Goal: Navigation & Orientation: Find specific page/section

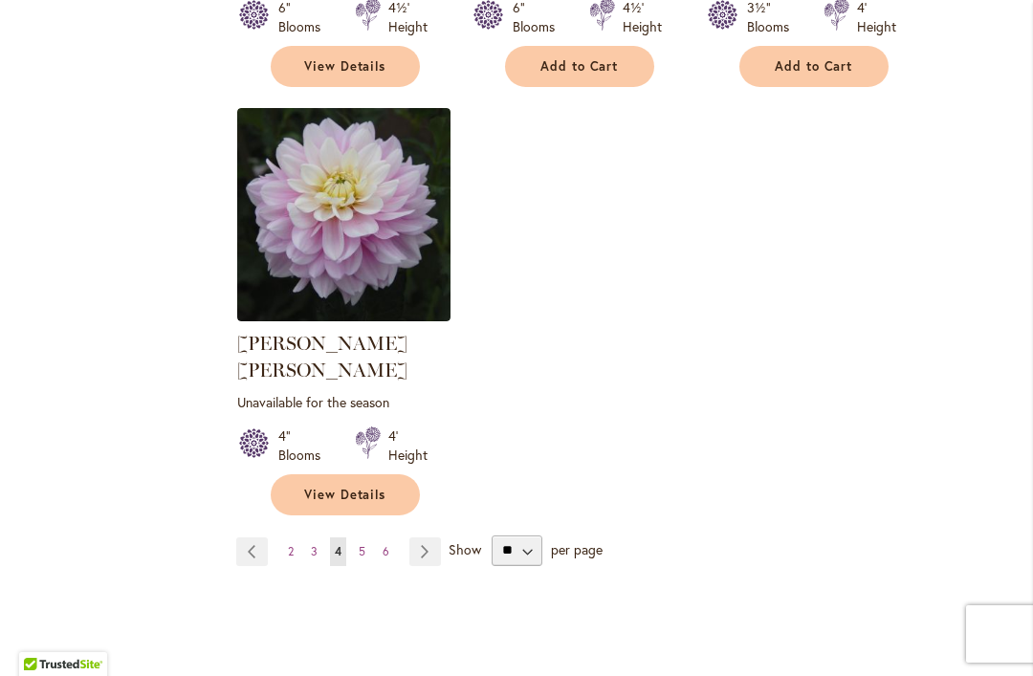
scroll to position [2519, 0]
click at [425, 536] on link "Page Next" at bounding box center [425, 550] width 32 height 29
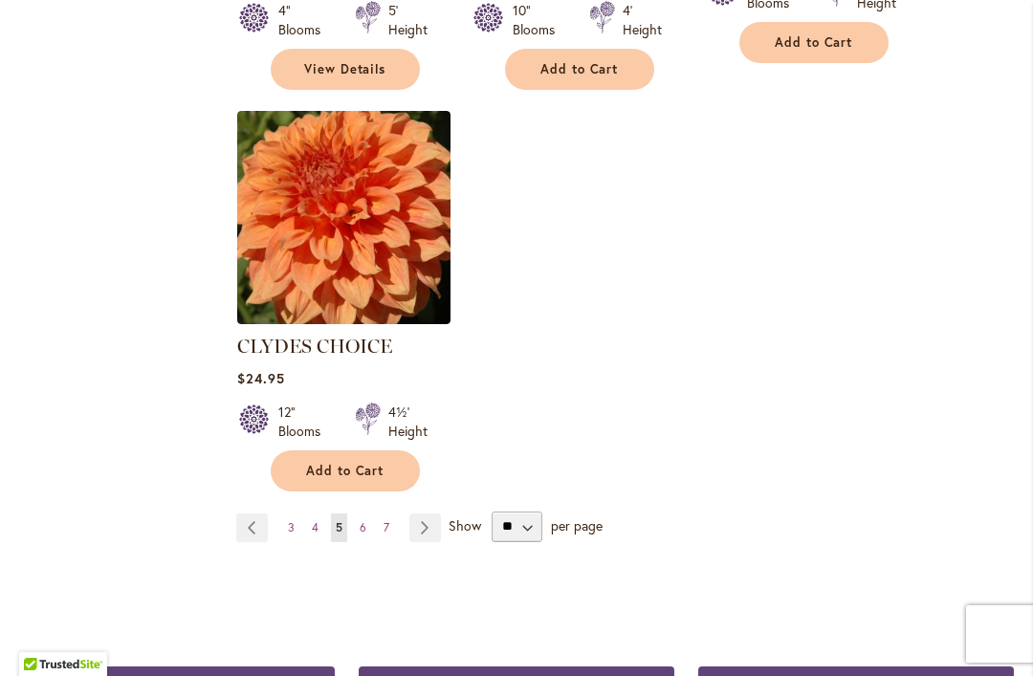
scroll to position [2544, 0]
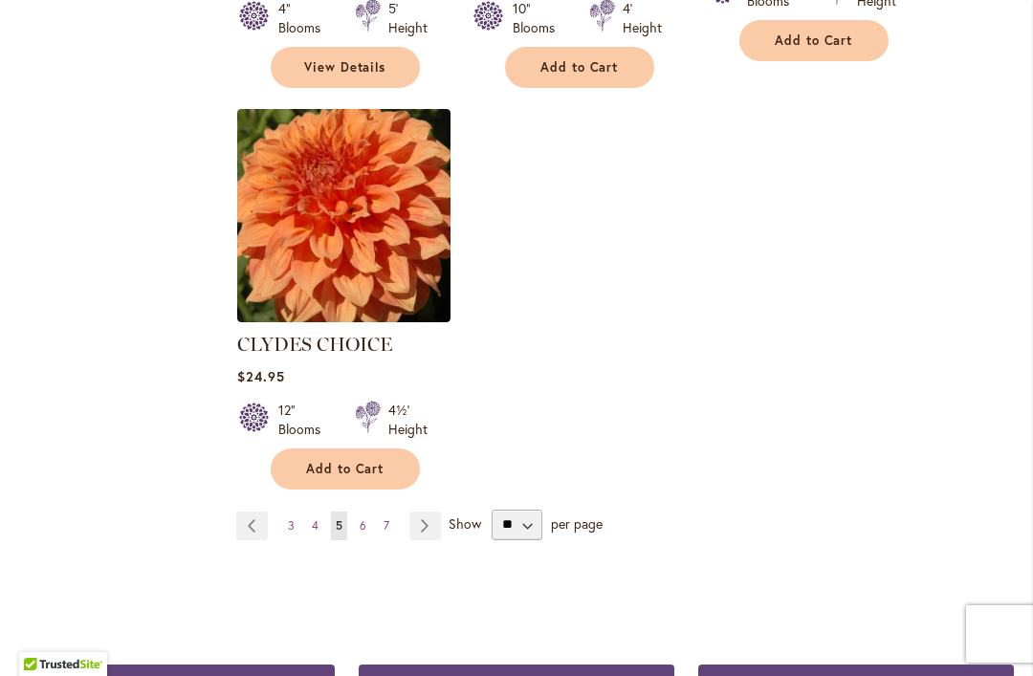
click at [427, 512] on link "Page Next" at bounding box center [425, 526] width 32 height 29
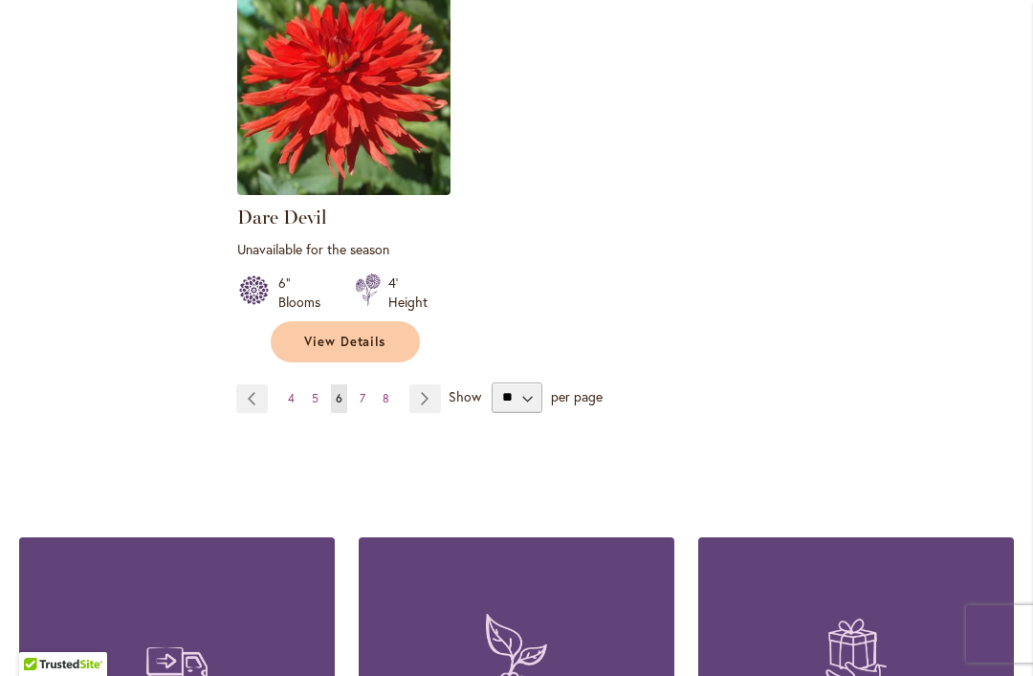
scroll to position [2689, 0]
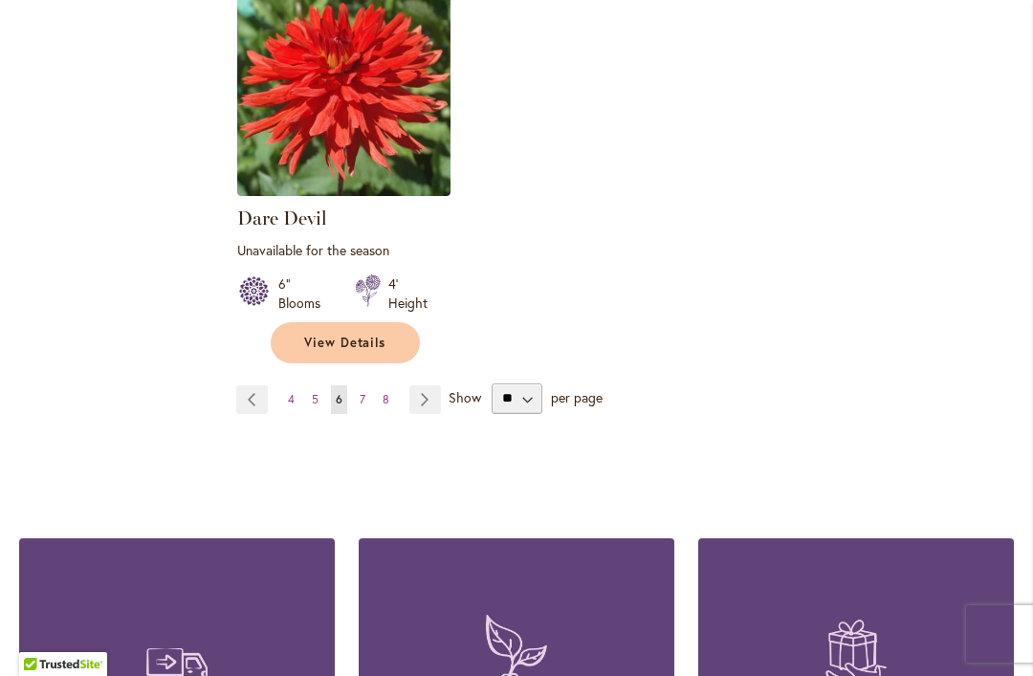
click at [426, 385] on link "Page Next" at bounding box center [425, 399] width 32 height 29
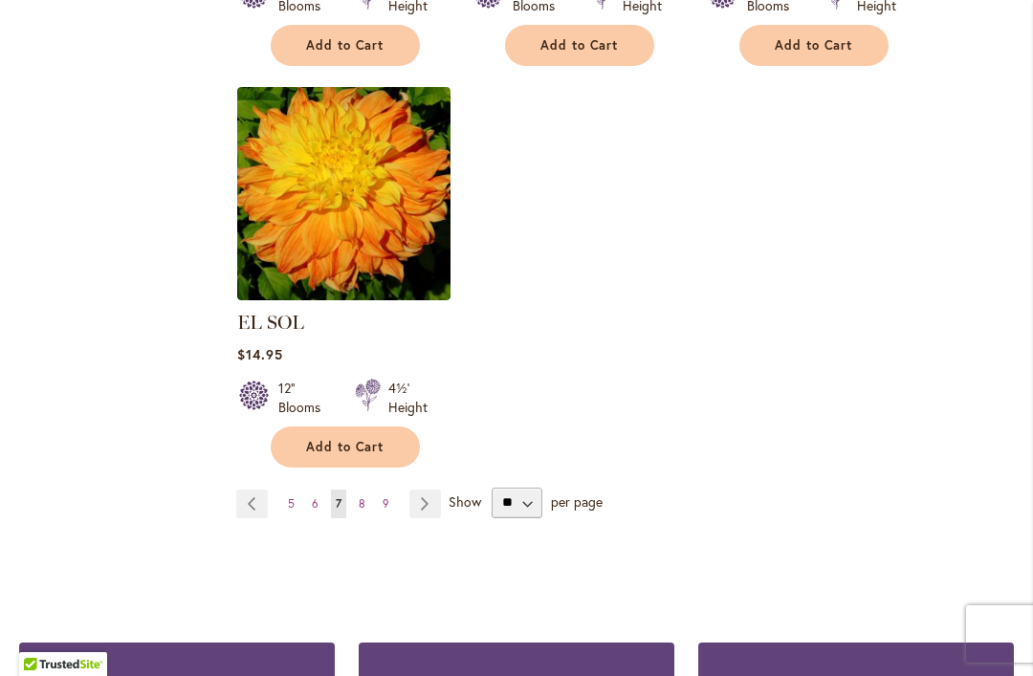
scroll to position [2540, 0]
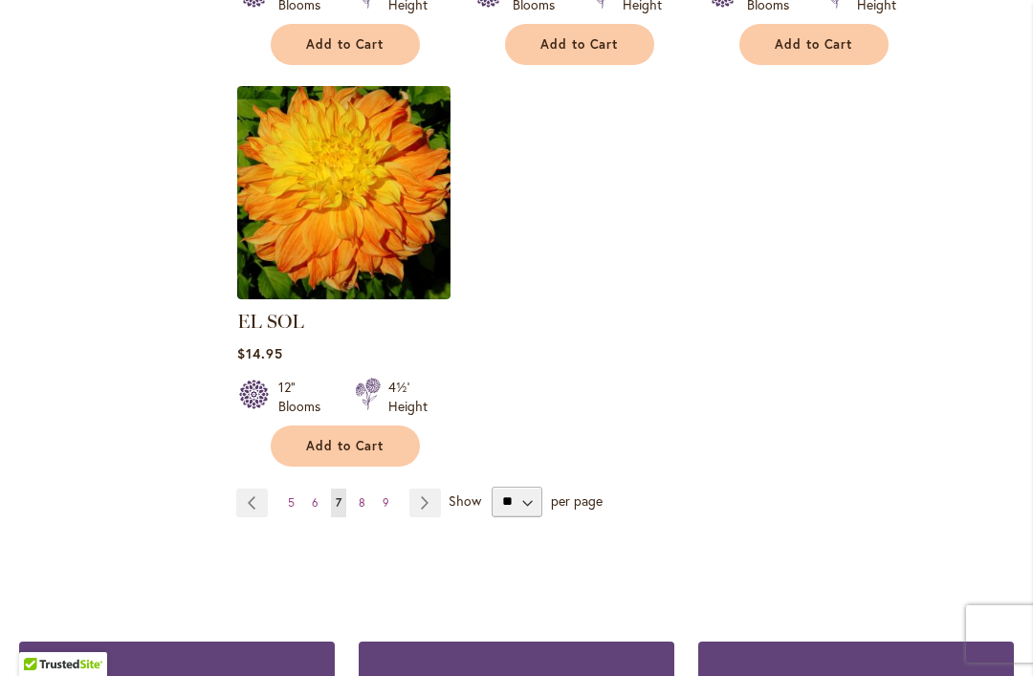
click at [427, 489] on link "Page Next" at bounding box center [425, 503] width 32 height 29
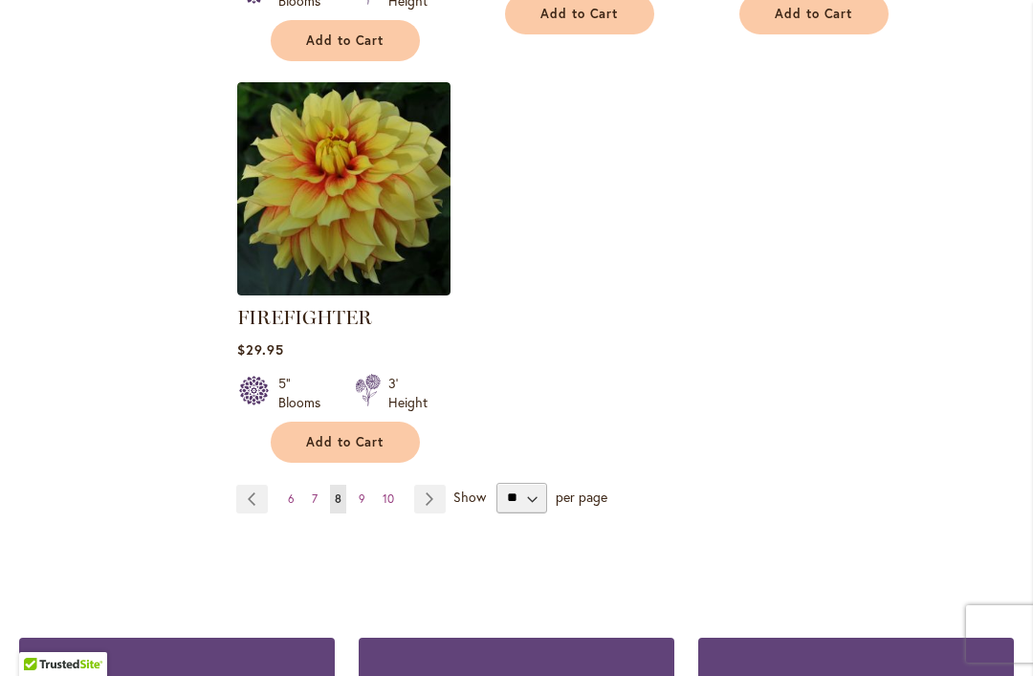
scroll to position [2610, 0]
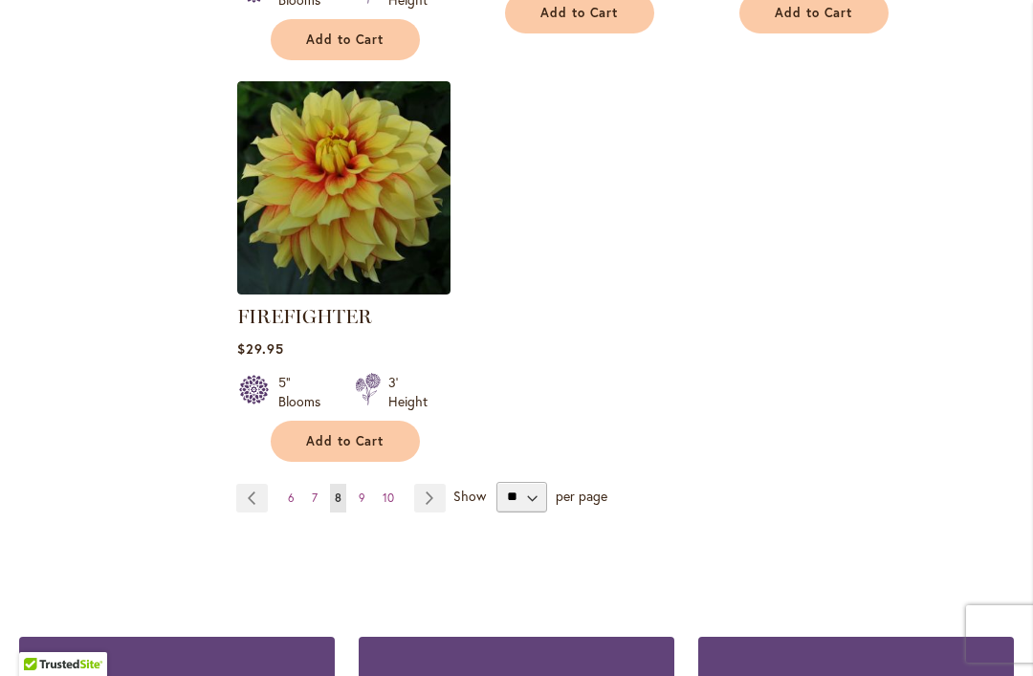
click at [430, 500] on link "Page Next" at bounding box center [430, 498] width 32 height 29
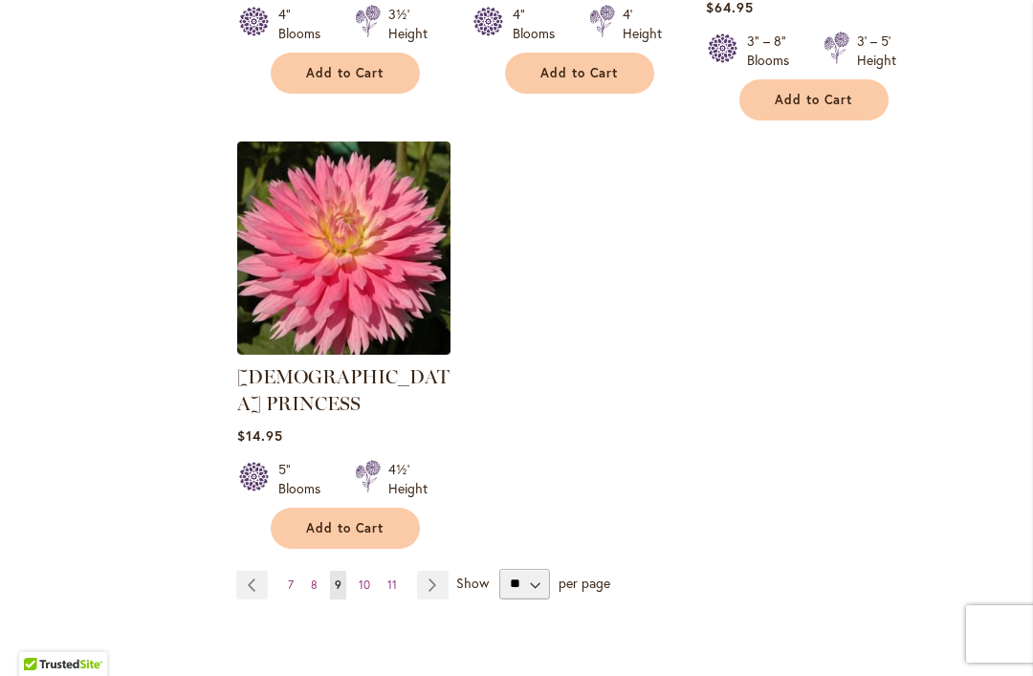
scroll to position [2575, 0]
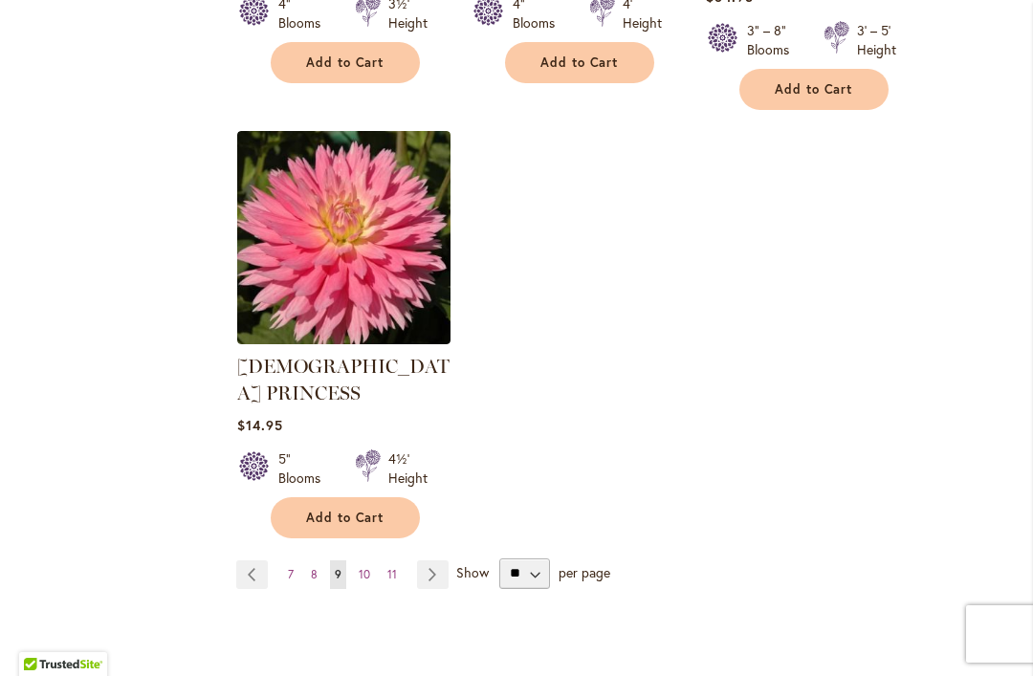
click at [431, 560] on link "Page Next" at bounding box center [433, 574] width 32 height 29
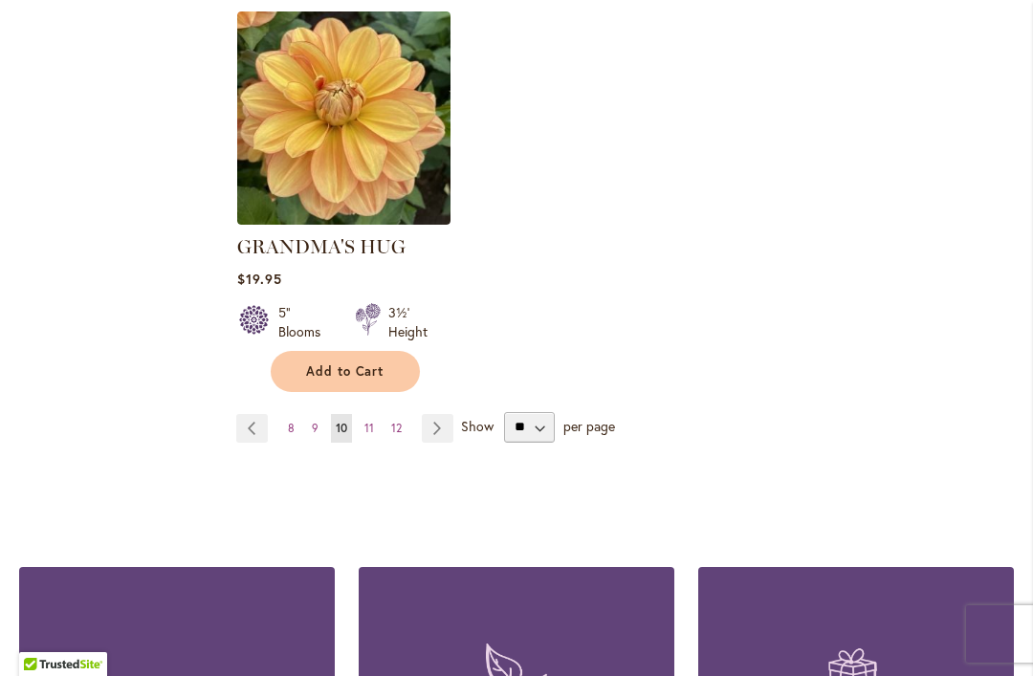
scroll to position [2638, 0]
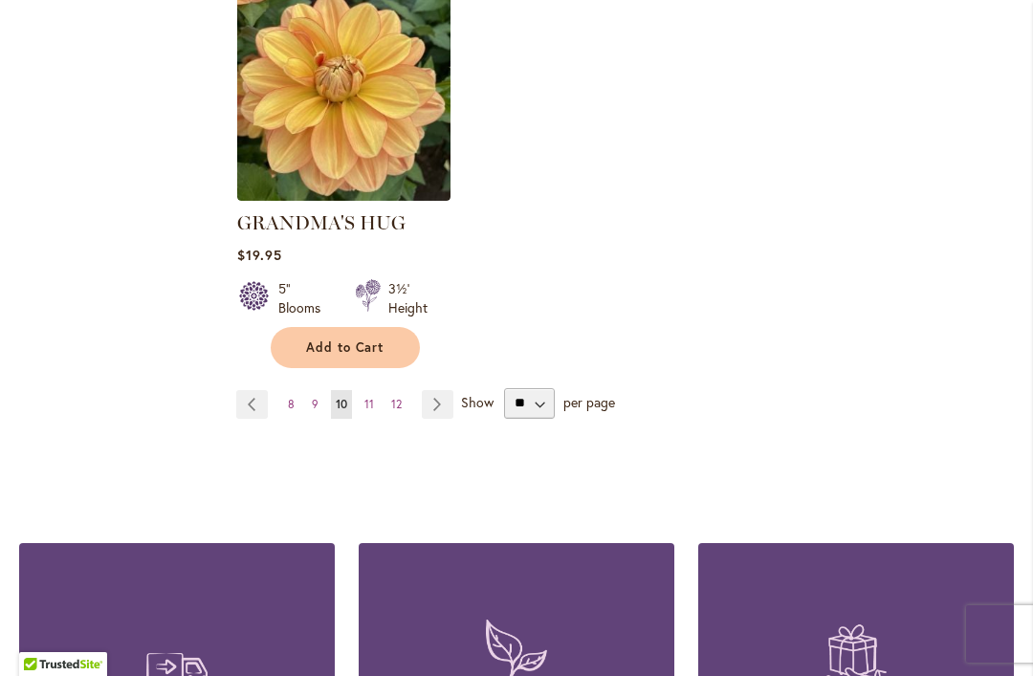
click at [436, 390] on link "Page Next" at bounding box center [438, 404] width 32 height 29
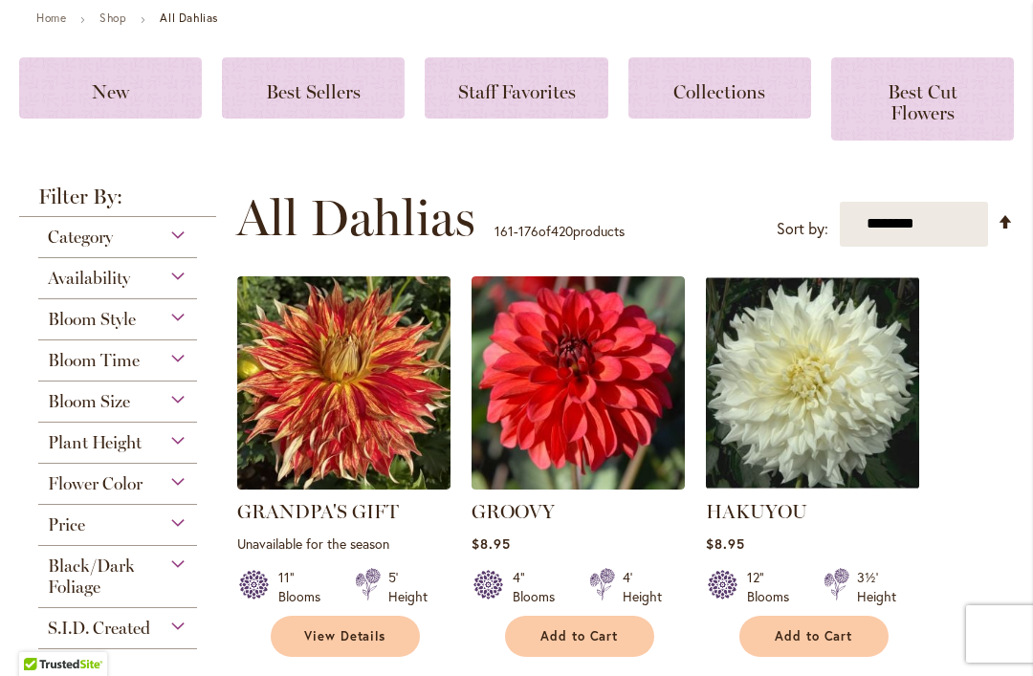
scroll to position [331, 0]
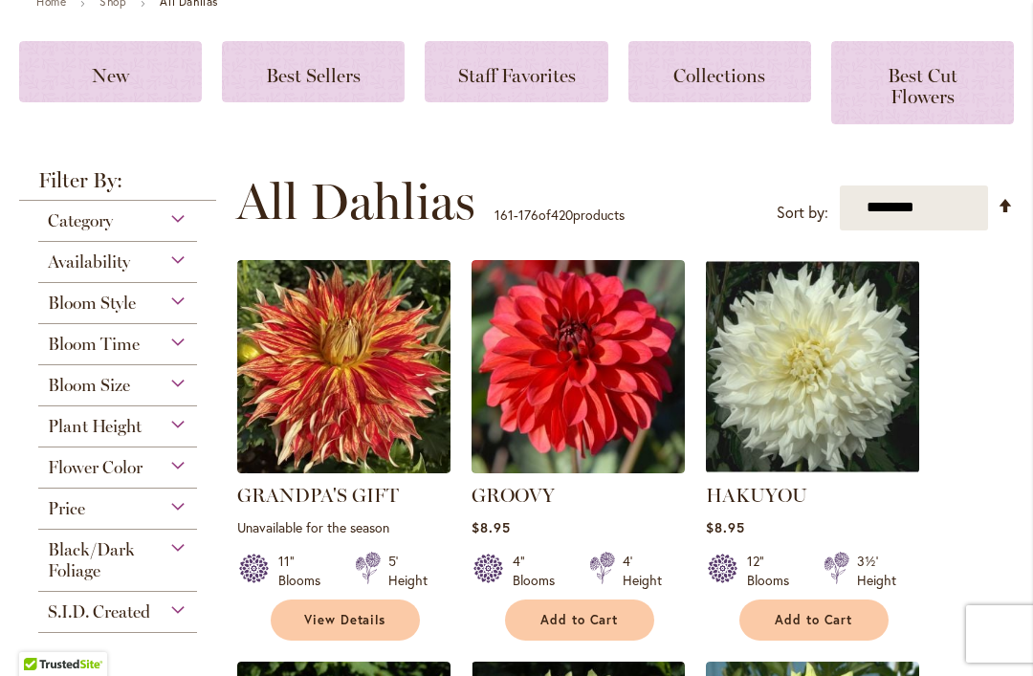
click at [184, 303] on div "Bloom Style" at bounding box center [117, 298] width 159 height 31
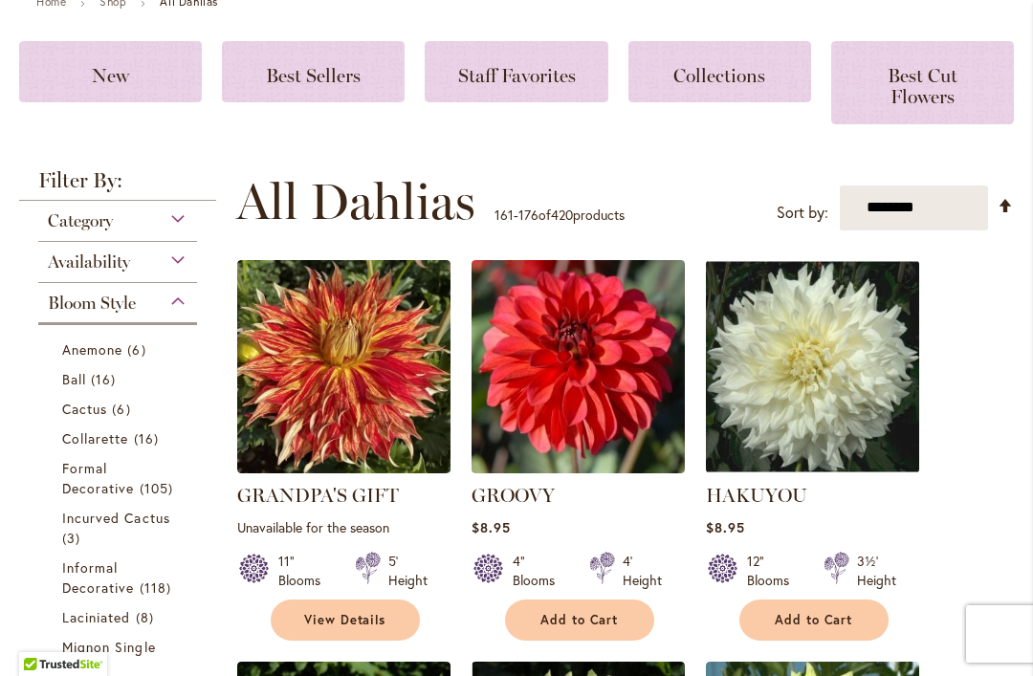
scroll to position [615, 0]
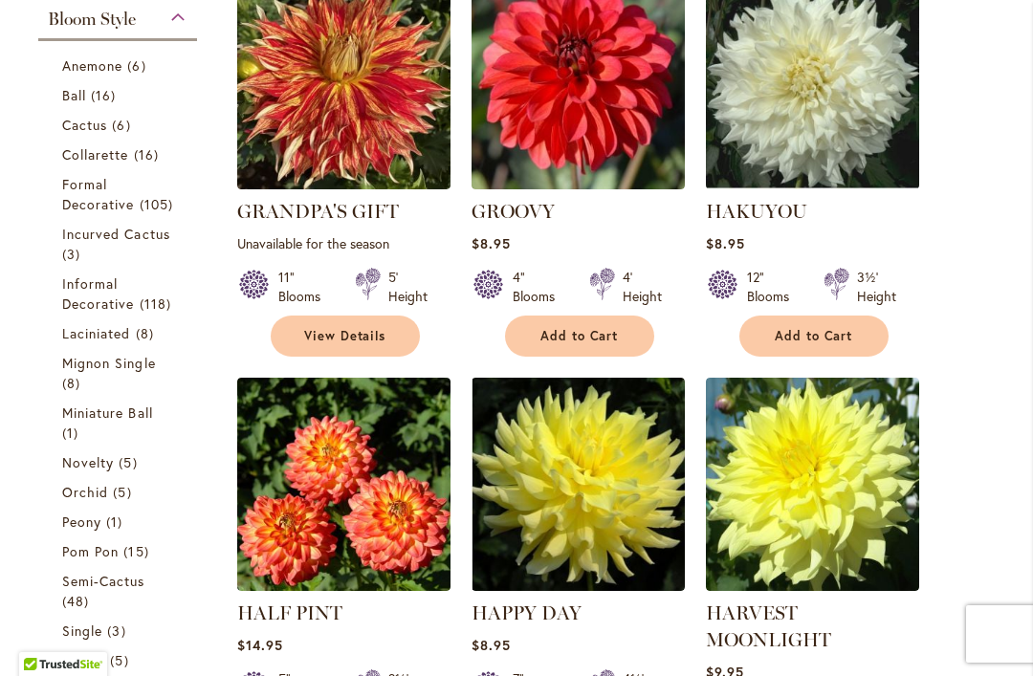
click at [117, 160] on span "Collarette" at bounding box center [95, 154] width 67 height 18
